Goal: Task Accomplishment & Management: Use online tool/utility

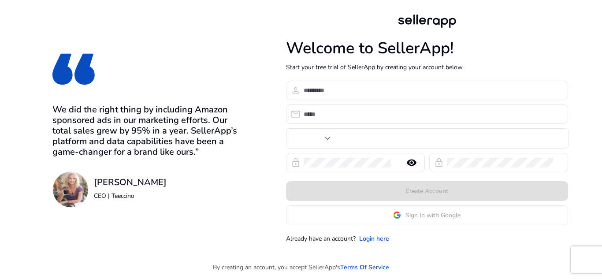
type input "***"
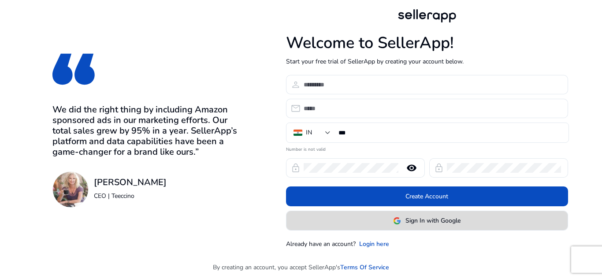
click at [434, 221] on span "Sign In with Google" at bounding box center [432, 220] width 55 height 9
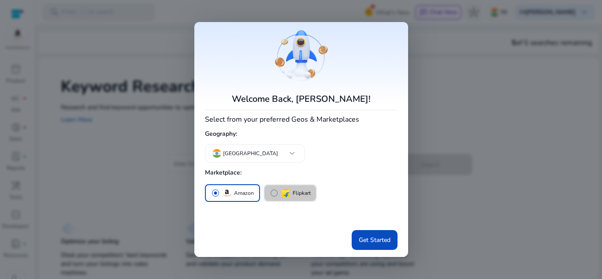
click at [275, 193] on span "radio_button_unchecked" at bounding box center [274, 193] width 9 height 9
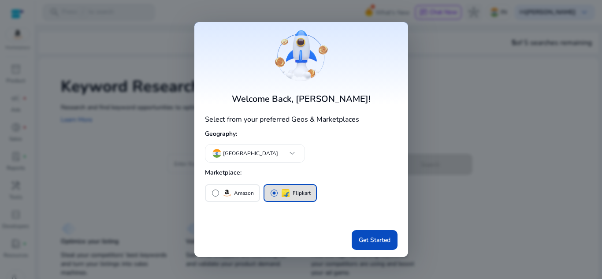
drag, startPoint x: 214, startPoint y: 193, endPoint x: 278, endPoint y: 208, distance: 65.8
click at [215, 193] on span "radio_button_unchecked" at bounding box center [215, 193] width 9 height 9
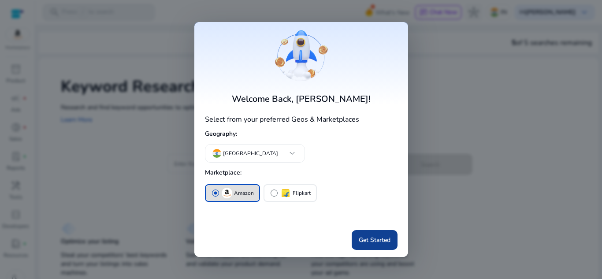
click at [381, 238] on span "Get Started" at bounding box center [375, 239] width 32 height 9
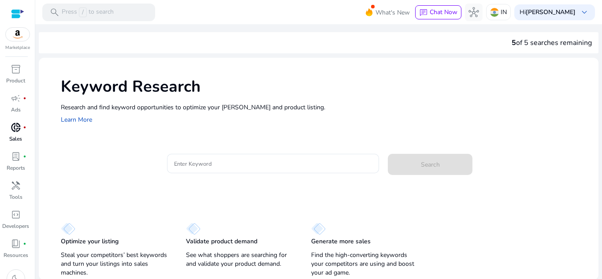
drag, startPoint x: 17, startPoint y: 125, endPoint x: 27, endPoint y: 123, distance: 9.9
click at [17, 126] on span "donut_small" at bounding box center [16, 127] width 11 height 11
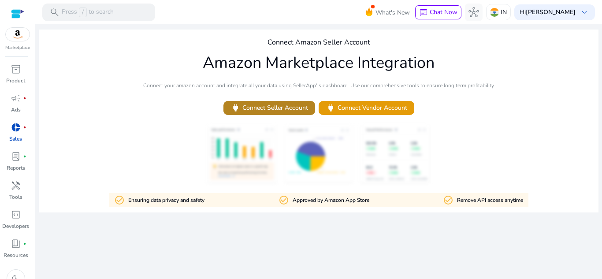
click at [276, 106] on span "power Connect Seller Account" at bounding box center [269, 108] width 78 height 10
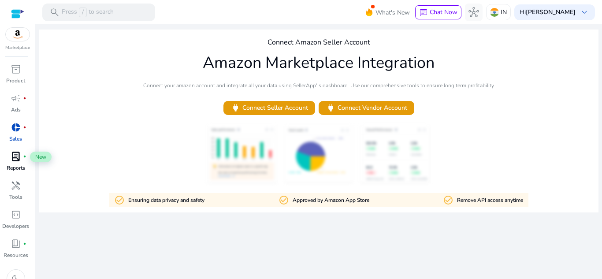
click at [19, 163] on div "lab_profile fiber_manual_record" at bounding box center [16, 156] width 25 height 14
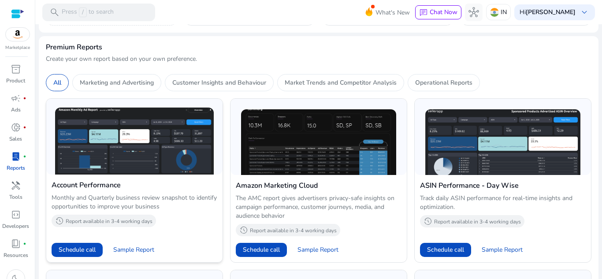
scroll to position [264, 0]
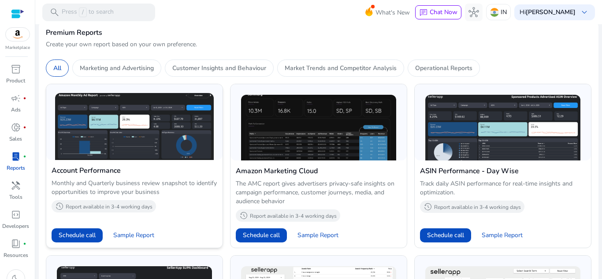
click at [142, 147] on img at bounding box center [134, 126] width 159 height 67
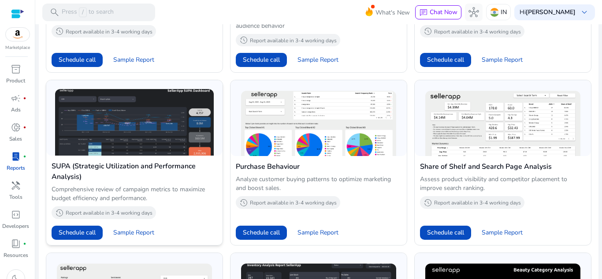
scroll to position [485, 0]
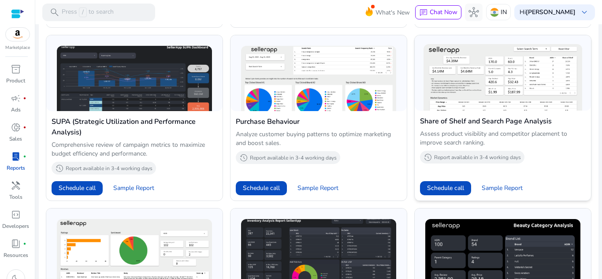
click at [470, 86] on img at bounding box center [502, 77] width 159 height 67
click at [465, 88] on img at bounding box center [502, 77] width 159 height 67
click at [501, 89] on img at bounding box center [502, 77] width 159 height 67
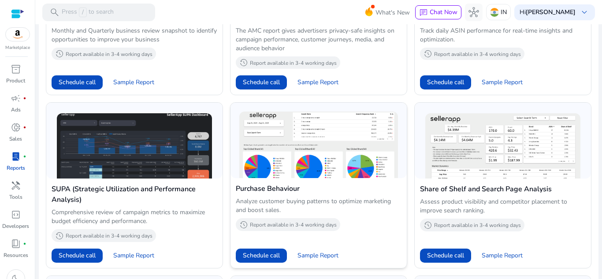
scroll to position [397, 0]
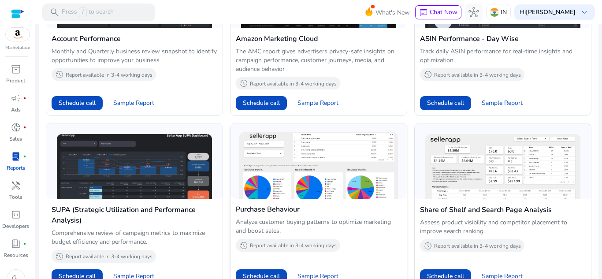
click at [359, 162] on img at bounding box center [318, 165] width 159 height 67
click at [469, 164] on img at bounding box center [502, 165] width 159 height 67
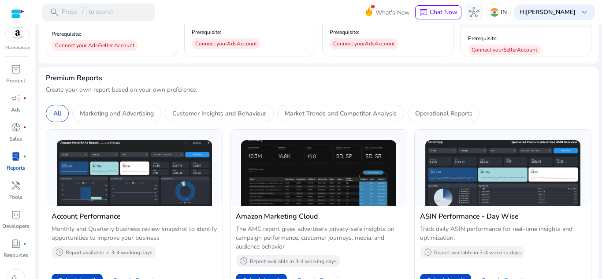
scroll to position [132, 0]
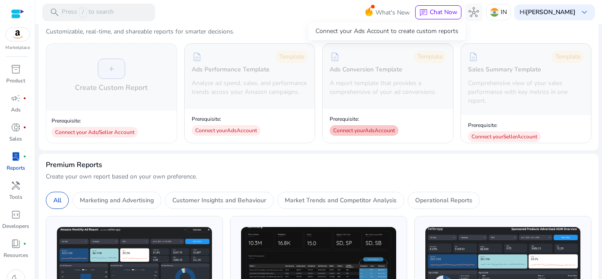
click at [368, 131] on div "Connect your Ads Account" at bounding box center [364, 130] width 69 height 11
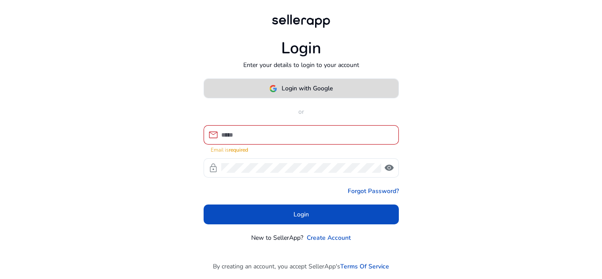
click at [329, 89] on span "Login with Google" at bounding box center [307, 88] width 51 height 9
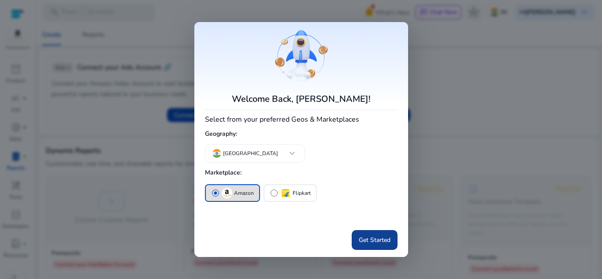
click at [368, 238] on span "Get Started" at bounding box center [375, 239] width 32 height 9
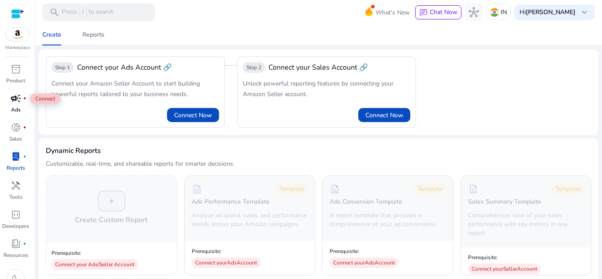
click at [17, 97] on span "campaign" at bounding box center [16, 98] width 11 height 11
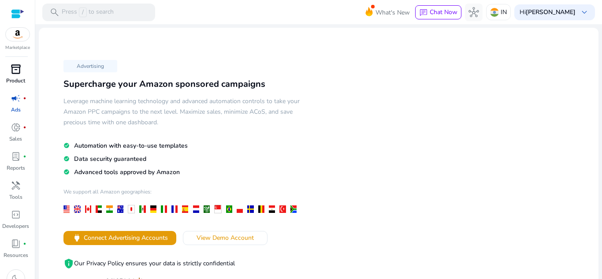
click at [20, 72] on span "inventory_2" at bounding box center [16, 69] width 11 height 11
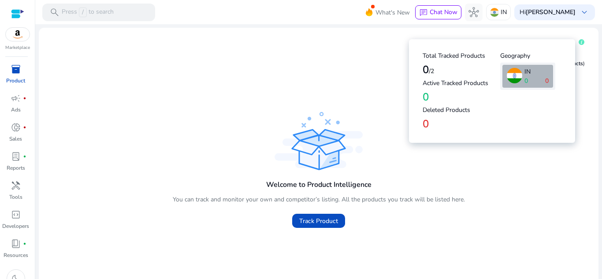
click at [433, 171] on div "Welcome to Product Intelligence You can track and monitor your own and competit…" at bounding box center [319, 171] width 546 height 123
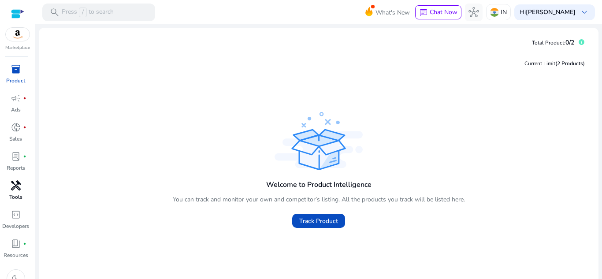
scroll to position [12, 0]
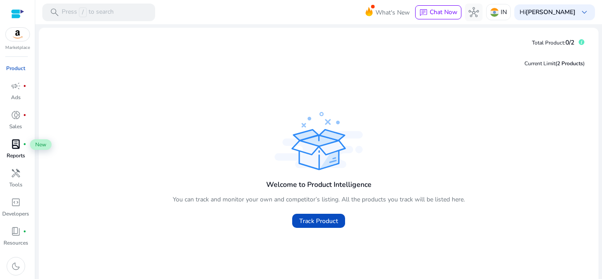
click at [15, 145] on span "lab_profile" at bounding box center [16, 144] width 11 height 11
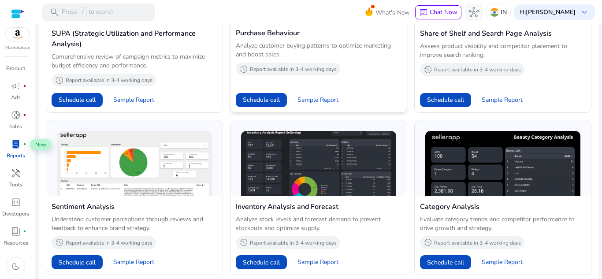
scroll to position [578, 0]
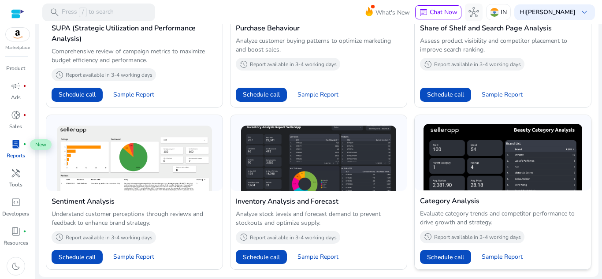
click at [486, 167] on img at bounding box center [502, 157] width 159 height 67
click at [487, 162] on img at bounding box center [502, 157] width 159 height 67
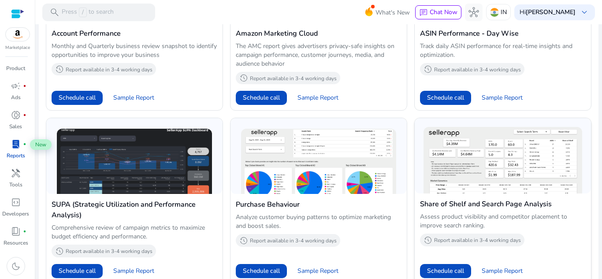
click at [472, 151] on img at bounding box center [502, 160] width 159 height 67
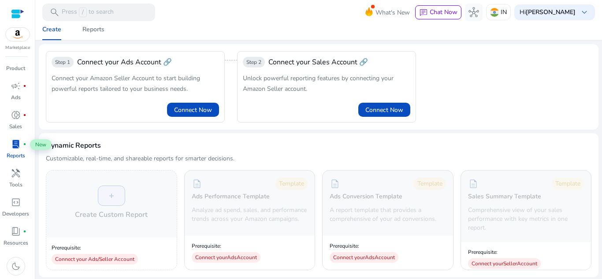
scroll to position [0, 0]
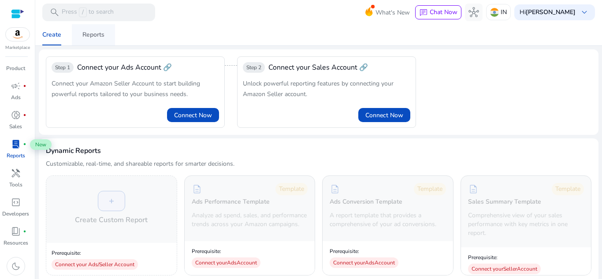
drag, startPoint x: 97, startPoint y: 36, endPoint x: 102, endPoint y: 38, distance: 5.9
click at [98, 36] on div "Reports" at bounding box center [93, 35] width 22 height 6
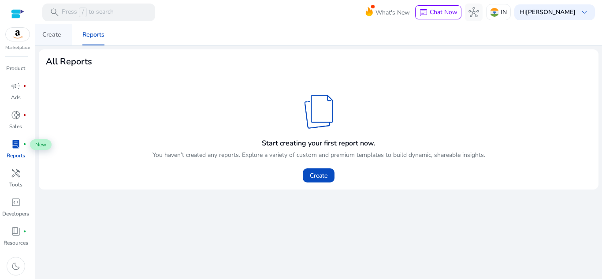
click at [58, 38] on div "Create" at bounding box center [51, 35] width 19 height 6
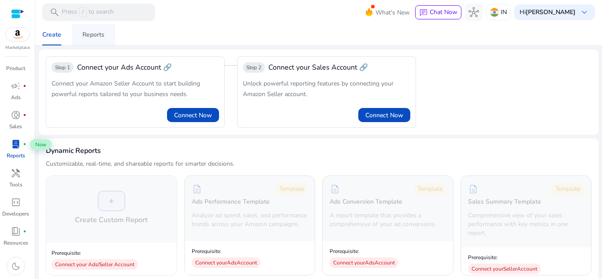
drag, startPoint x: 90, startPoint y: 36, endPoint x: 98, endPoint y: 41, distance: 9.7
click at [91, 36] on div "Reports" at bounding box center [93, 35] width 22 height 6
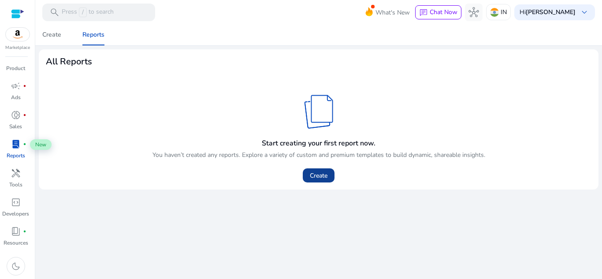
click at [317, 178] on span "Create" at bounding box center [319, 175] width 18 height 9
